Goal: Submit feedback/report problem

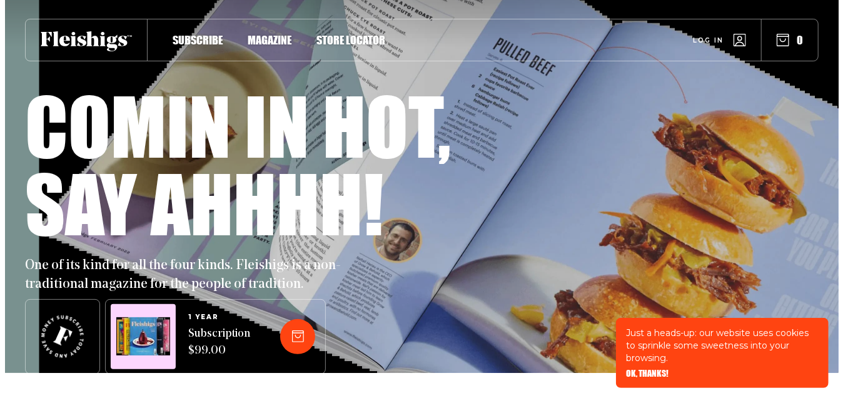
scroll to position [50, 0]
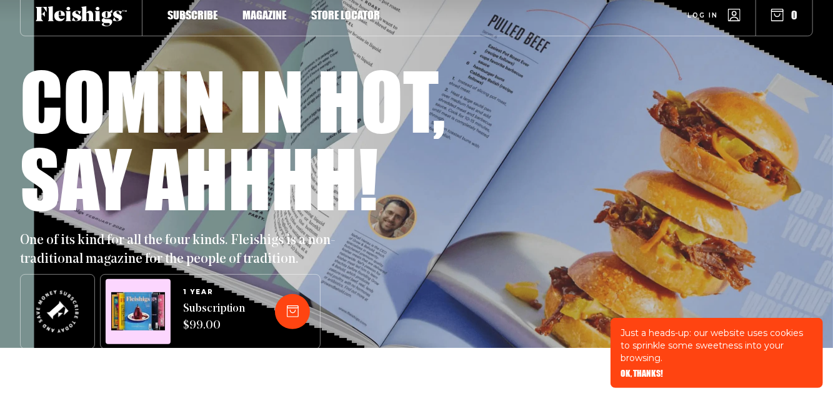
click at [778, 15] on icon "button" at bounding box center [778, 15] width 13 height 13
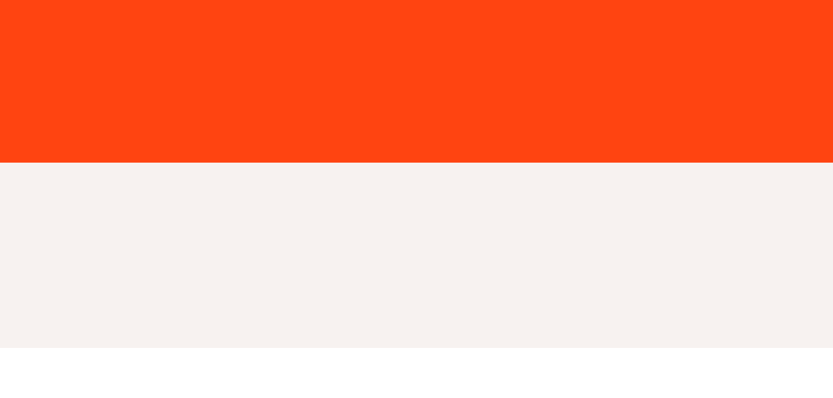
scroll to position [1353, 0]
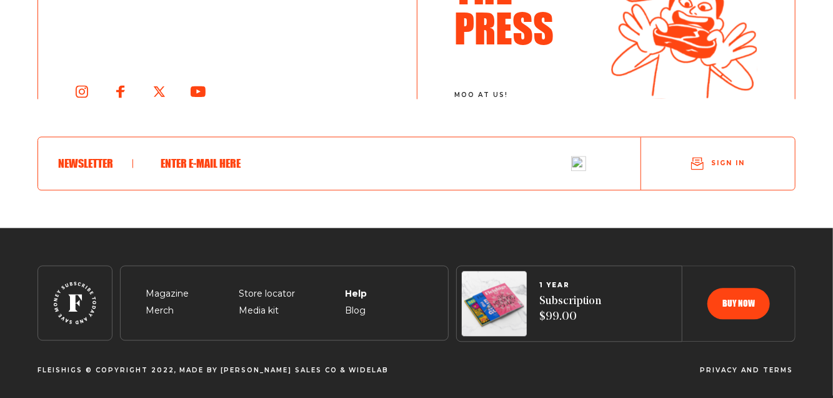
click at [350, 286] on span "Help" at bounding box center [355, 278] width 21 height 15
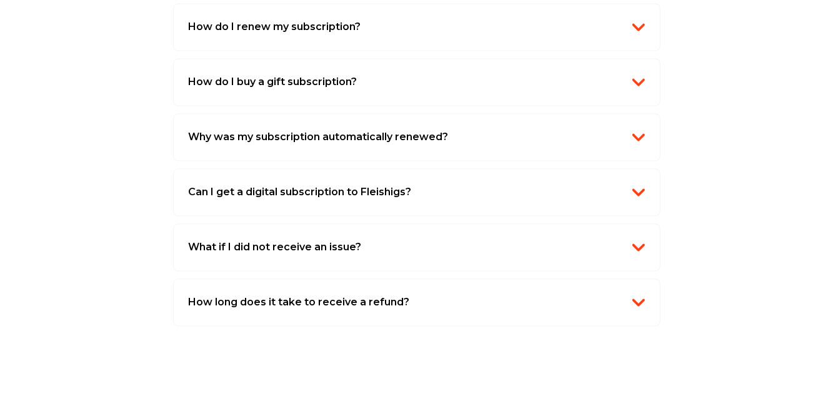
scroll to position [1276, 0]
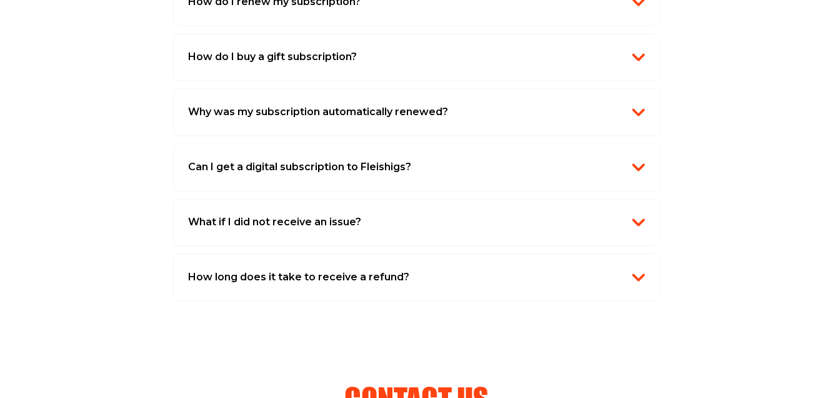
click at [637, 161] on img "button" at bounding box center [639, 167] width 13 height 13
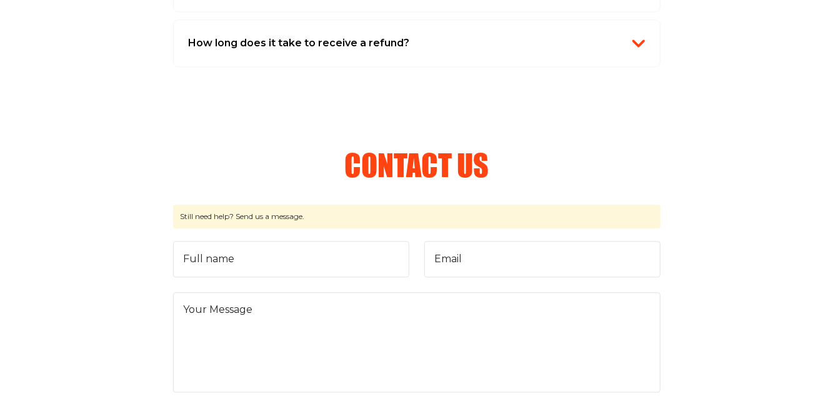
scroll to position [1680, 0]
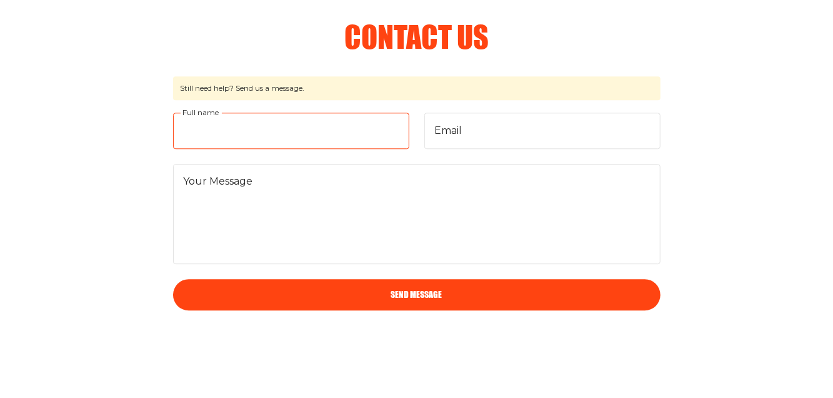
click at [325, 118] on input "Full name" at bounding box center [291, 131] width 236 height 36
type input "Joel Haber"
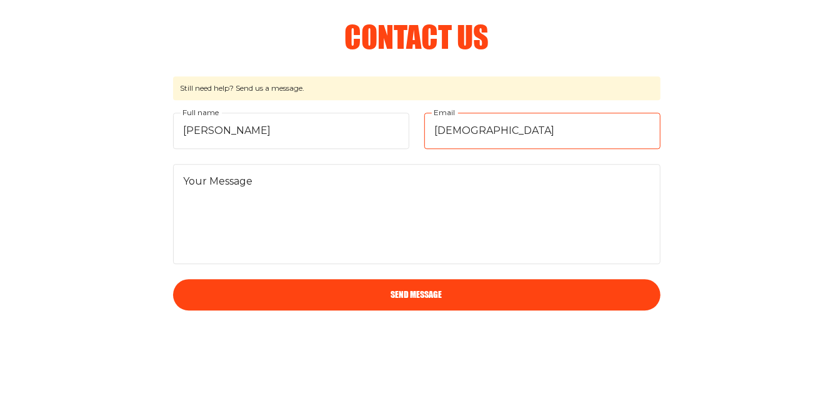
type input "jewishfoodbook@gmail.com"
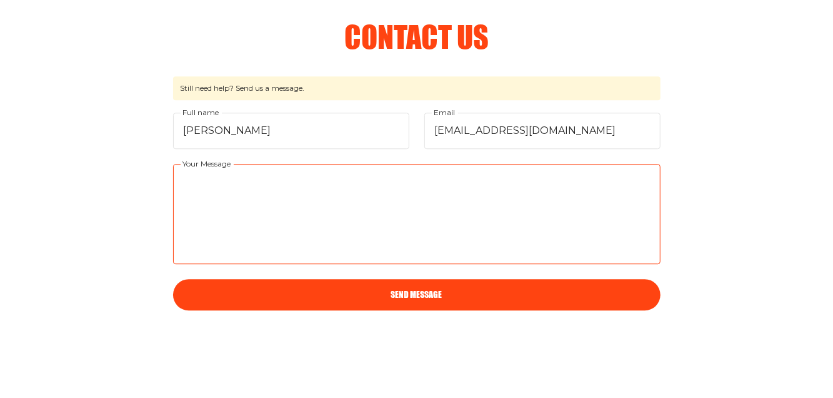
click at [234, 176] on textarea "Your Message" at bounding box center [417, 214] width 488 height 100
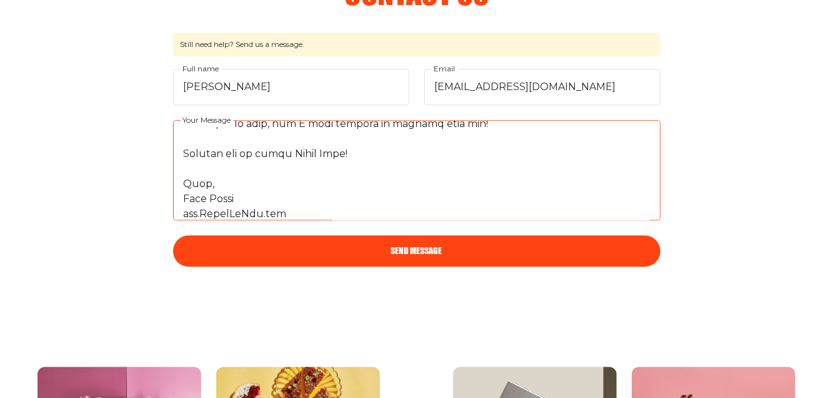
scroll to position [1731, 0]
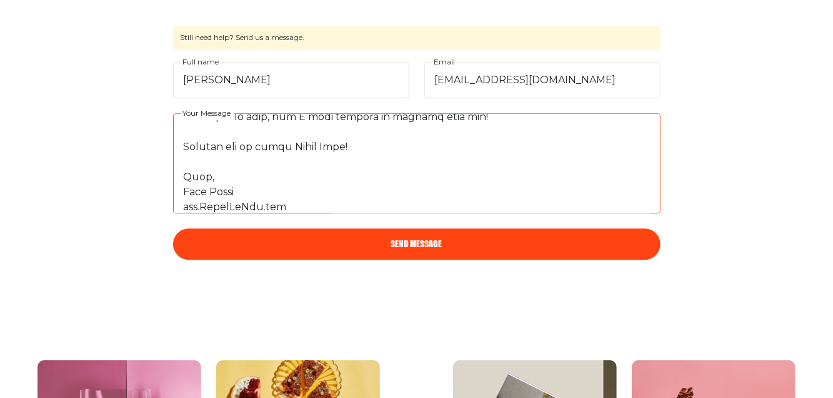
type textarea "Hi there! I'm writing for a few reasons, but mainly to be on your radar, as you…"
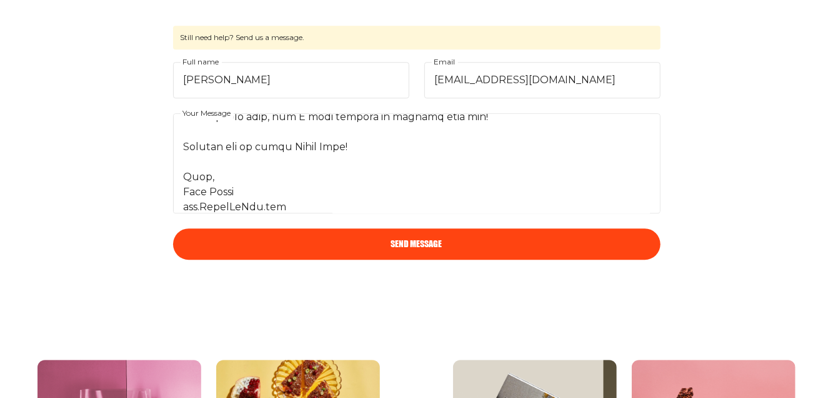
click at [423, 238] on button "Send Message" at bounding box center [417, 243] width 488 height 31
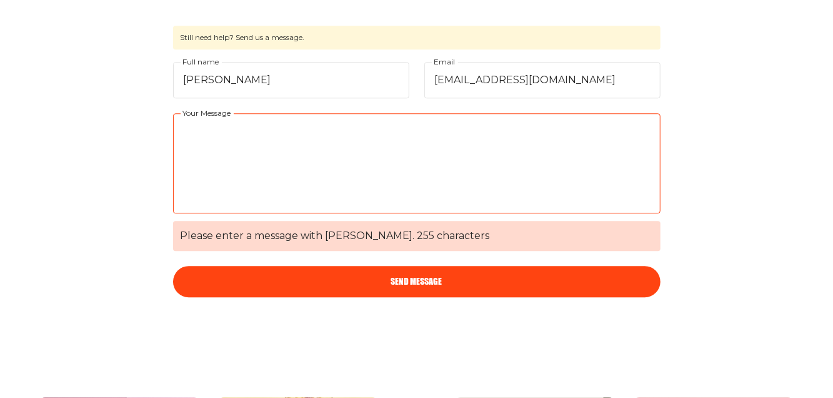
scroll to position [0, 0]
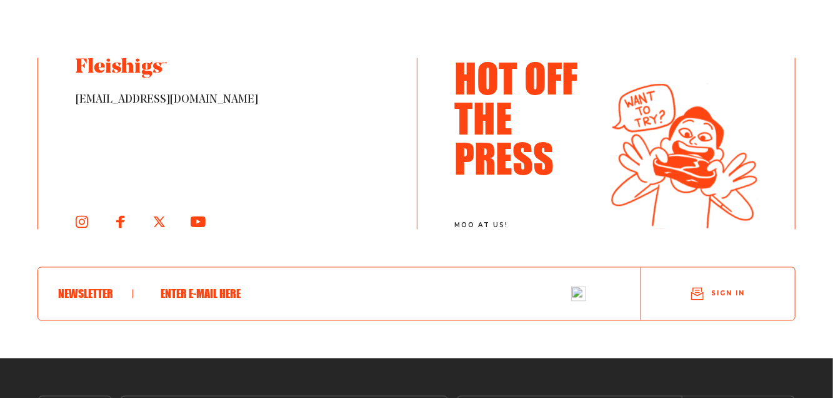
scroll to position [1203, 0]
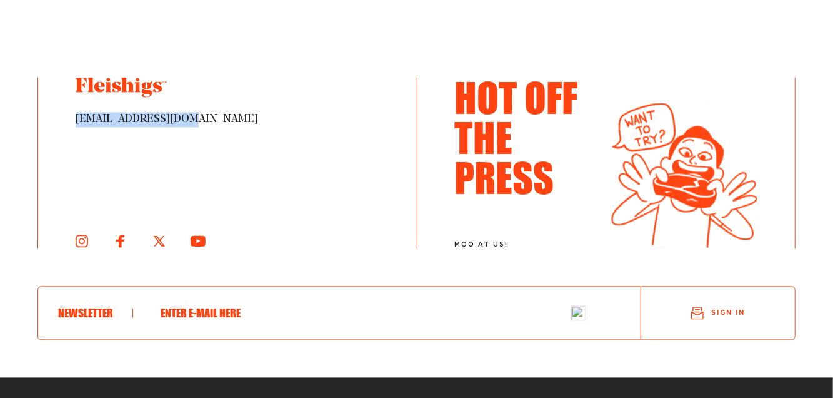
drag, startPoint x: 77, startPoint y: 116, endPoint x: 169, endPoint y: 121, distance: 92.7
click at [169, 121] on span "[EMAIL_ADDRESS][DOMAIN_NAME]" at bounding box center [228, 120] width 304 height 15
copy span "[EMAIL_ADDRESS][DOMAIN_NAME]"
